Goal: Check status: Check status

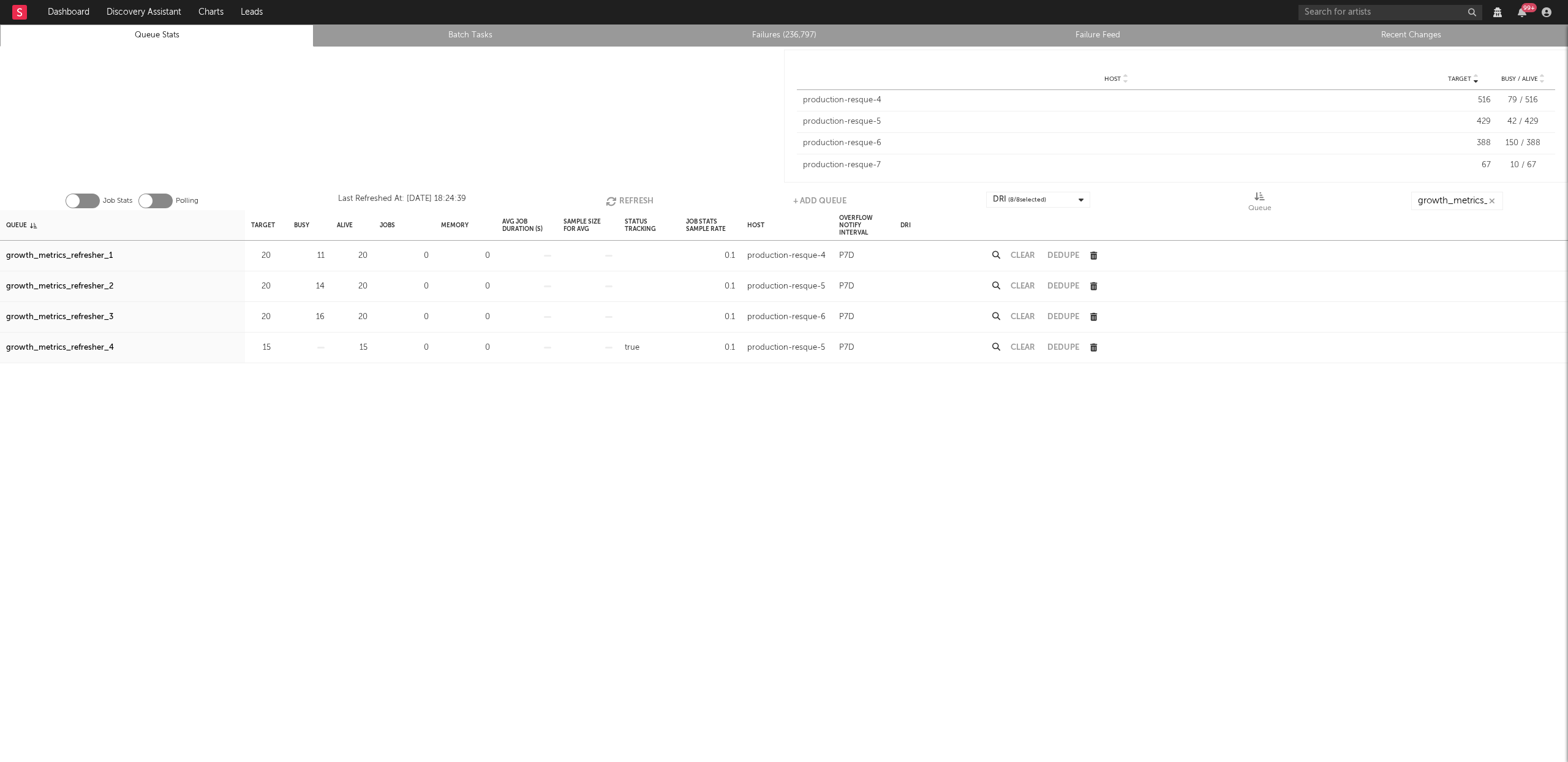
click at [634, 196] on button "Refresh" at bounding box center [629, 201] width 47 height 19
click at [634, 196] on button "Refresh" at bounding box center [628, 201] width 47 height 19
click at [90, 252] on div "growth_metrics_refresher_1" at bounding box center [59, 256] width 107 height 15
click at [89, 282] on div "growth_metrics_refresher_2" at bounding box center [59, 287] width 107 height 15
click at [93, 323] on div "growth_metrics_refresher_3" at bounding box center [59, 317] width 107 height 15
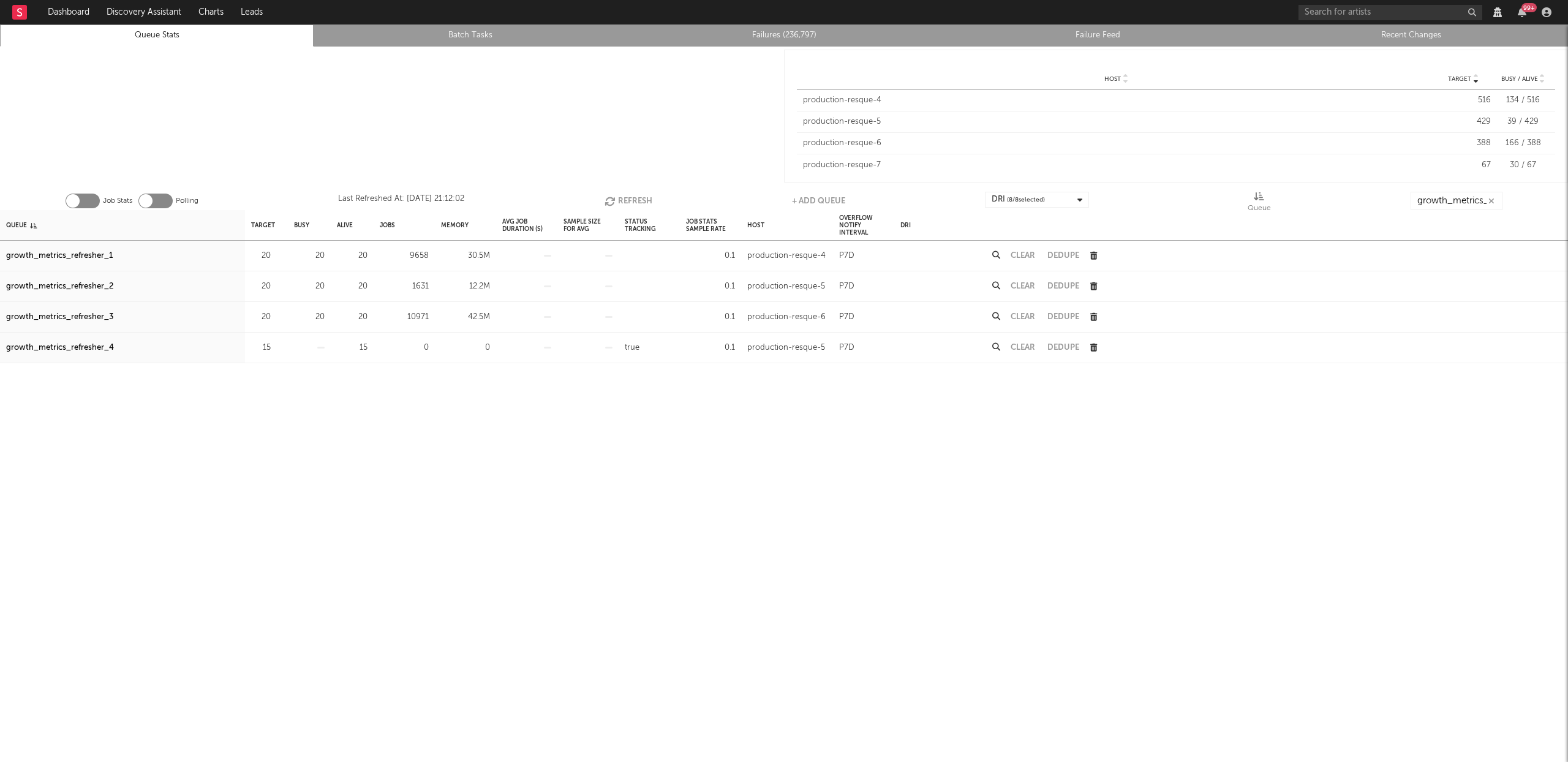
click at [628, 196] on button "Refresh" at bounding box center [628, 201] width 47 height 19
click at [628, 196] on button "Refresh" at bounding box center [628, 201] width 47 height 19
click at [628, 196] on button "Refresh" at bounding box center [628, 201] width 47 height 19
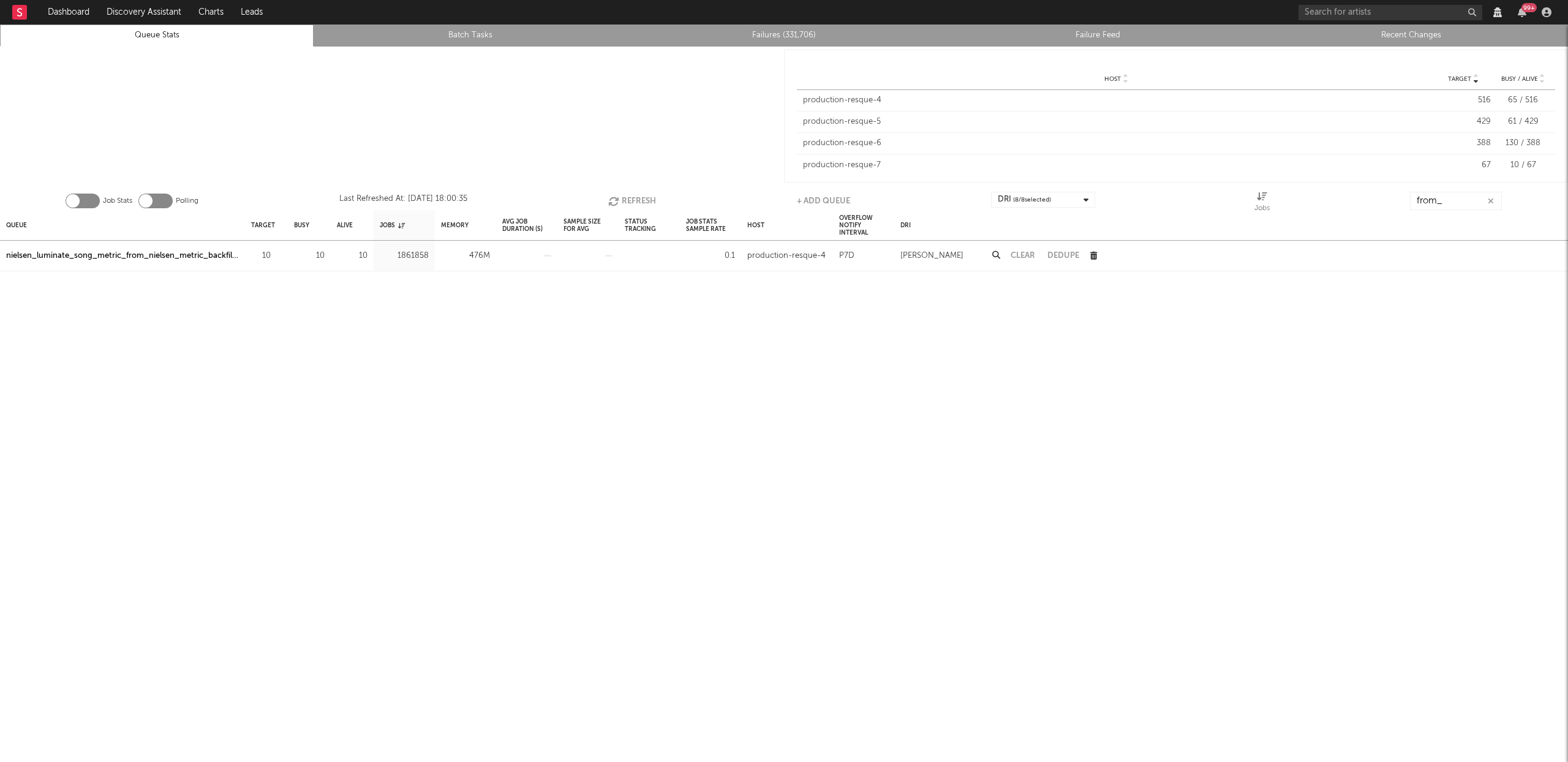
click at [641, 196] on button "Refresh" at bounding box center [632, 201] width 47 height 19
click at [223, 252] on div "nielsen_luminate_song_metric_from_nielsen_metric_backfiller" at bounding box center [122, 256] width 233 height 15
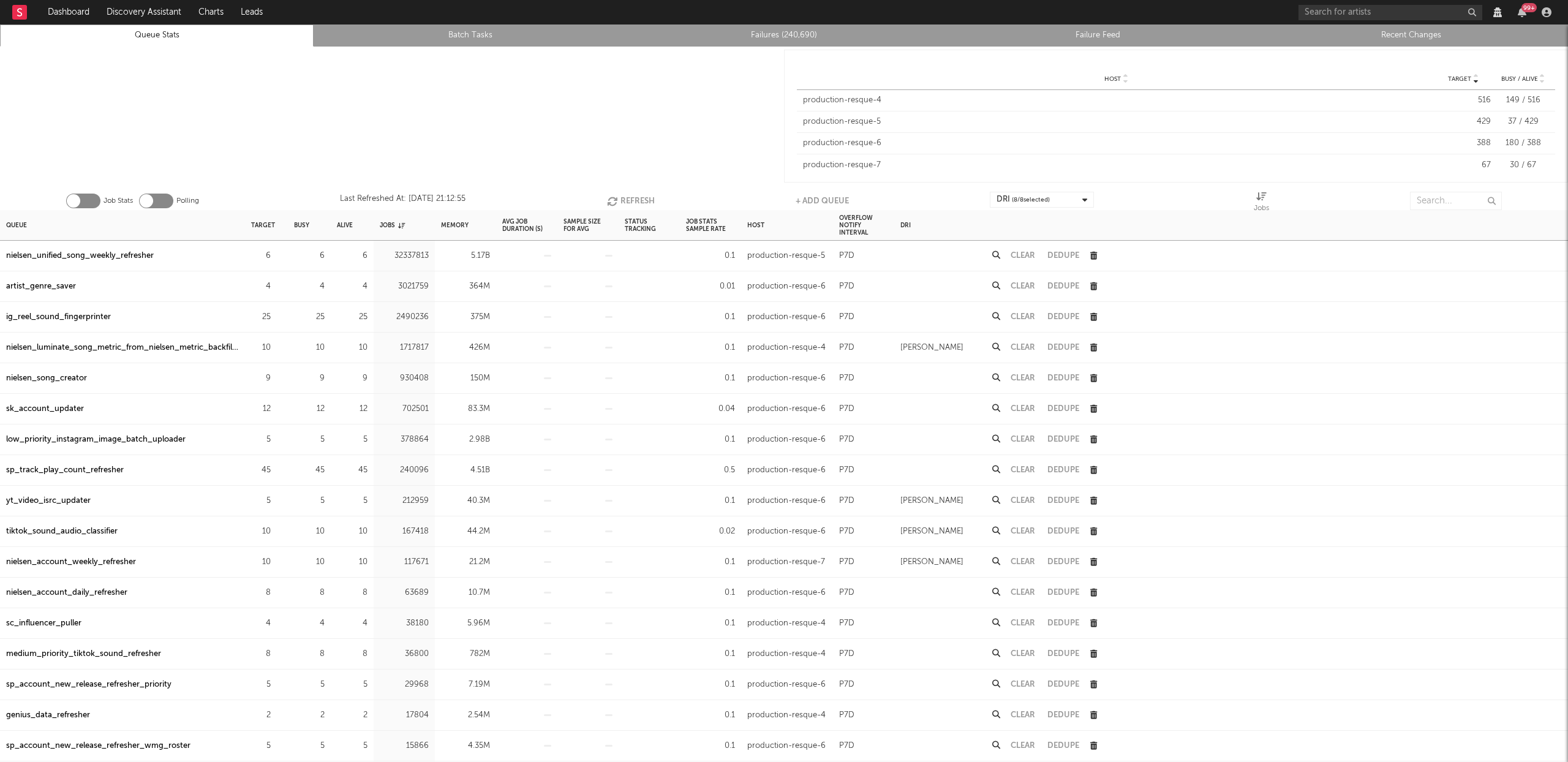
click at [1437, 211] on div at bounding box center [1335, 225] width 465 height 30
click at [1438, 202] on input "text" at bounding box center [1456, 201] width 92 height 19
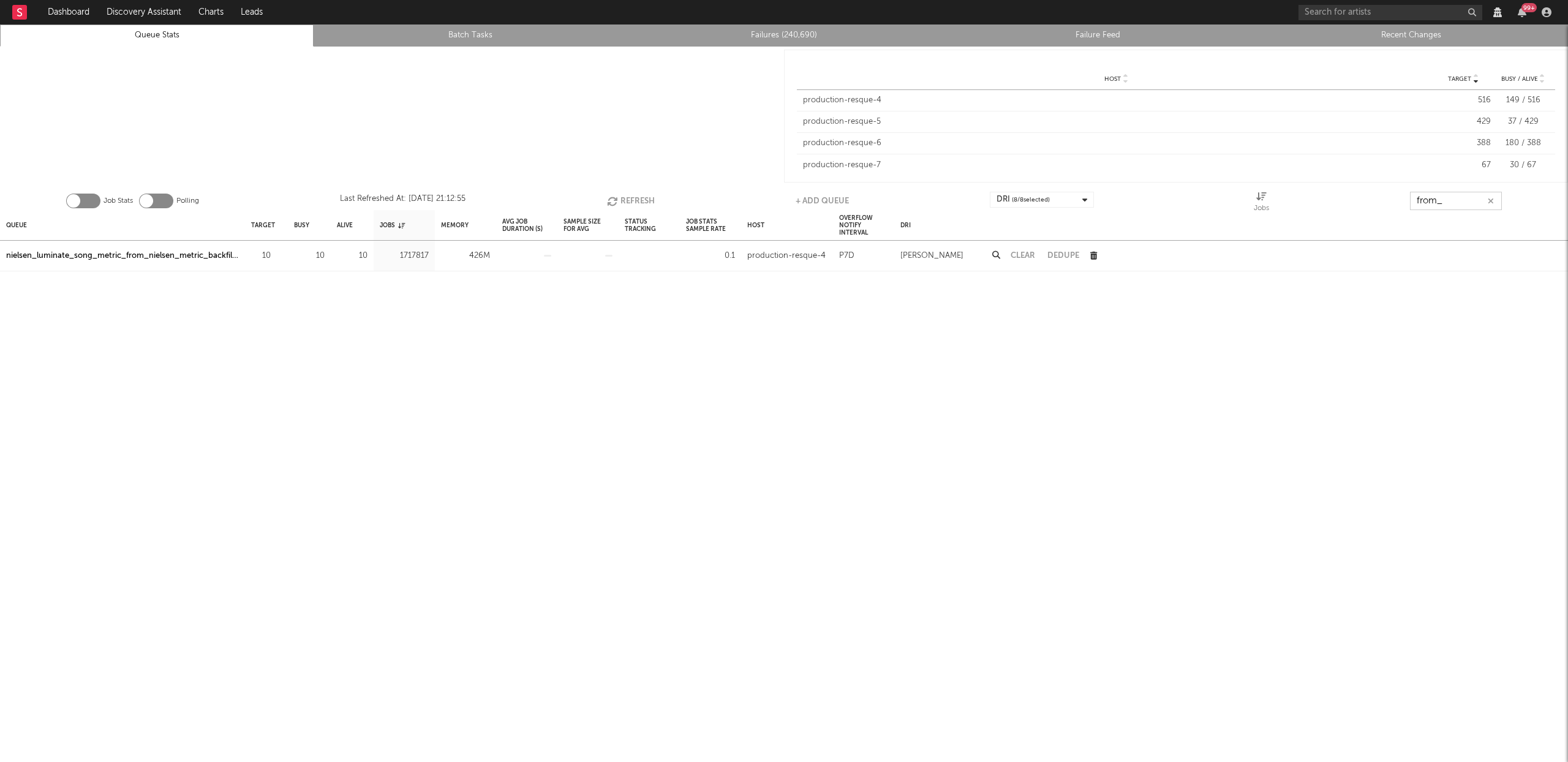
click at [630, 196] on button "Refresh" at bounding box center [631, 201] width 47 height 19
click at [631, 196] on button "Refresh" at bounding box center [631, 201] width 47 height 19
type input "from_"
click at [634, 202] on button "Refresh" at bounding box center [631, 201] width 47 height 19
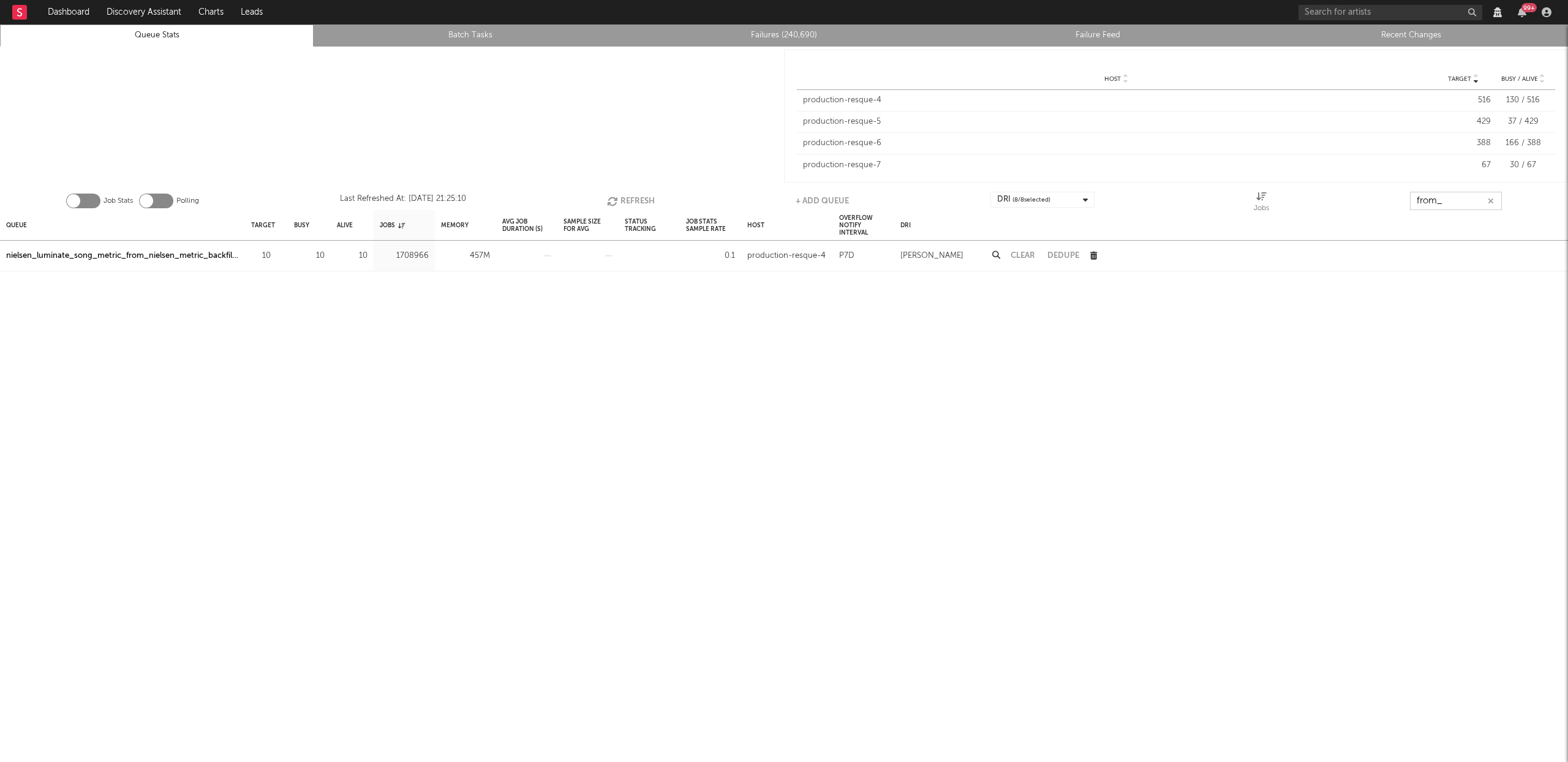
click at [634, 202] on button "Refresh" at bounding box center [631, 201] width 47 height 19
